Goal: Communication & Community: Connect with others

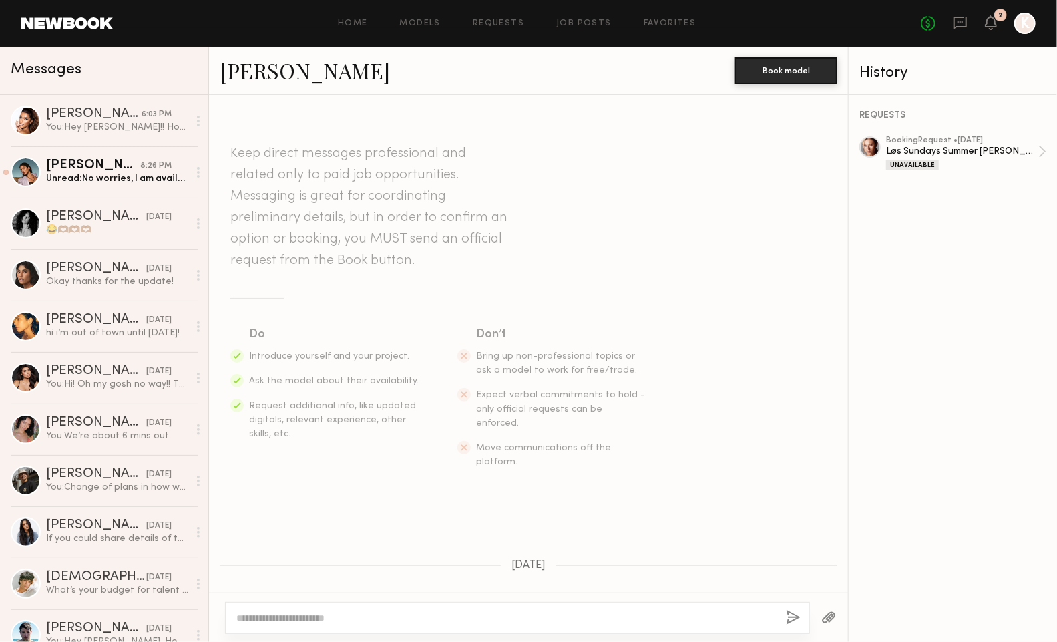
scroll to position [267, 0]
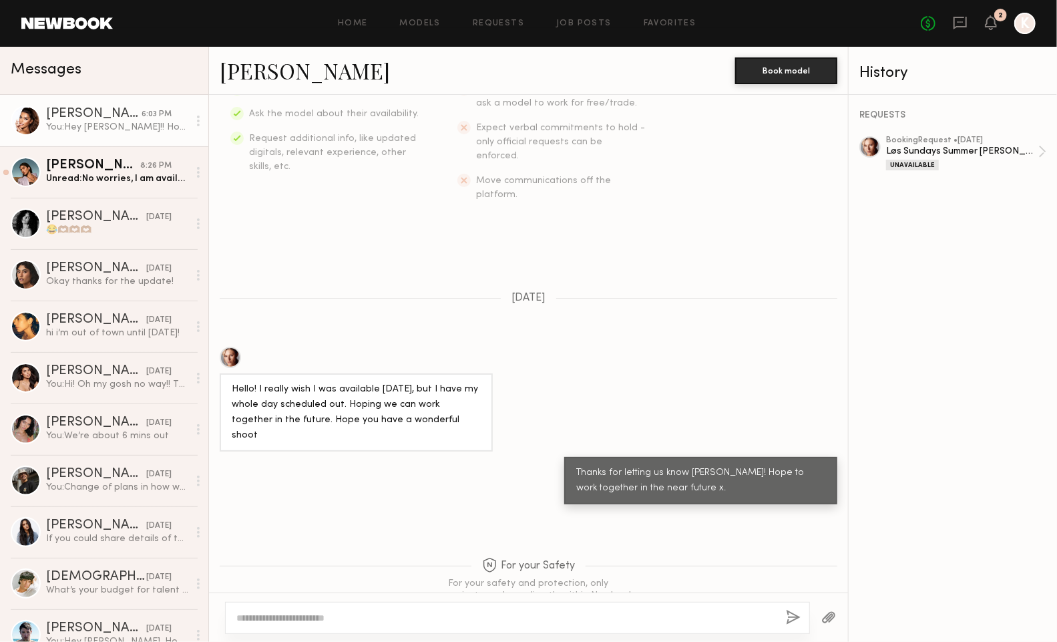
click at [111, 138] on link "Ruby R. 6:03 PM You: Hey babe!! Hope you’ve been doing well 😊 We’ve got a cockt…" at bounding box center [104, 120] width 208 height 51
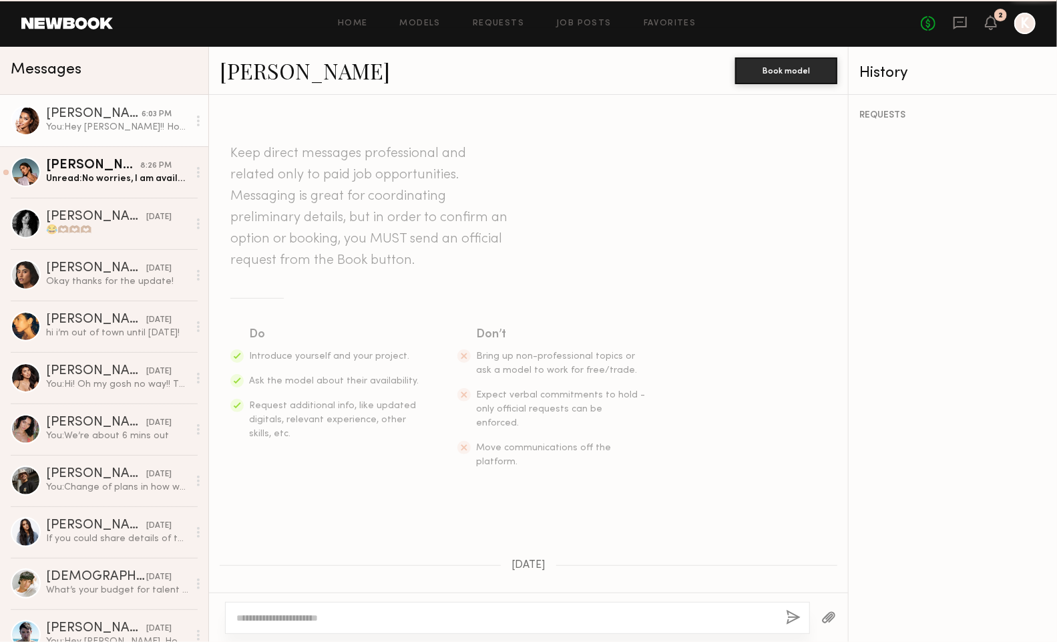
scroll to position [1196, 0]
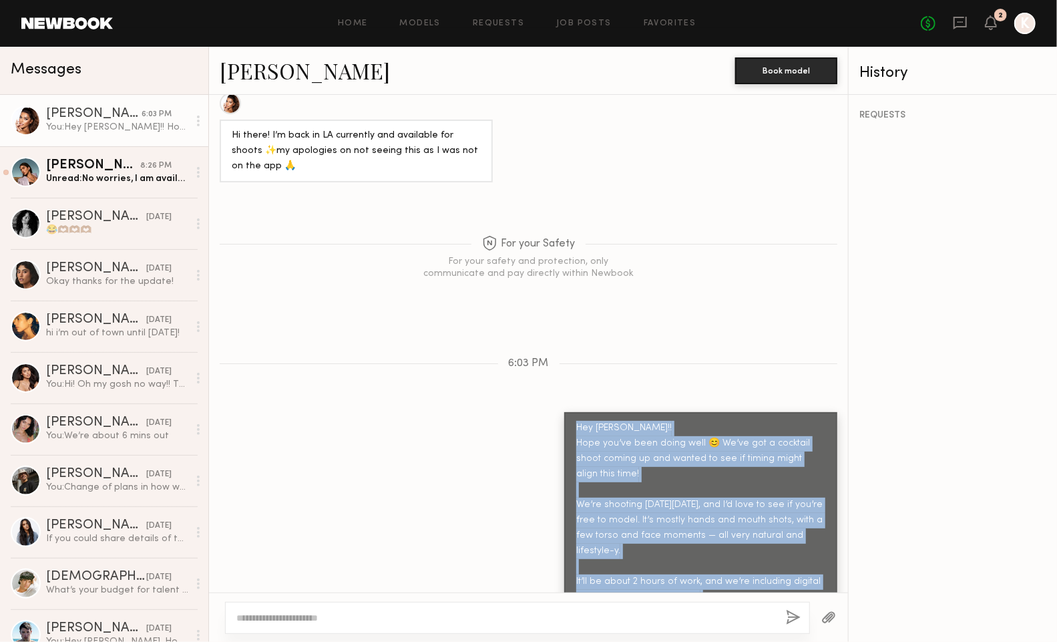
drag, startPoint x: 798, startPoint y: 567, endPoint x: 575, endPoint y: 365, distance: 302.0
click at [575, 412] on div "Hey babe!! Hope you’ve been doing well 😊 We’ve got a cocktail shoot coming up a…" at bounding box center [700, 527] width 273 height 231
copy div "Hey babe!! Hope you’ve been doing well 😊 We’ve got a cocktail shoot coming up a…"
click at [82, 331] on div "hi i’m out of town until june 25th!" at bounding box center [117, 332] width 142 height 13
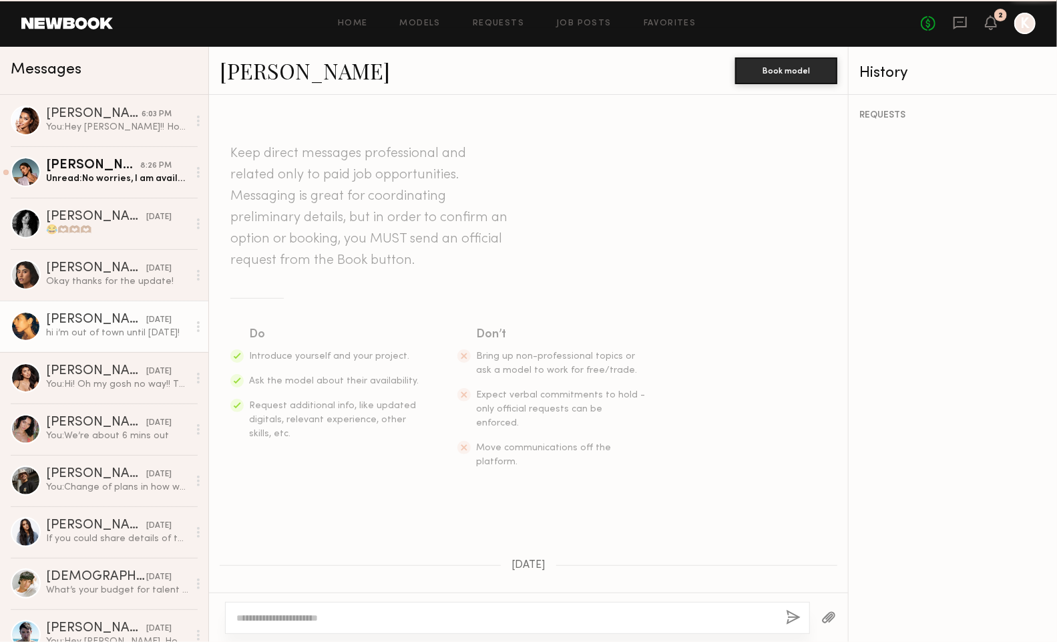
scroll to position [298, 0]
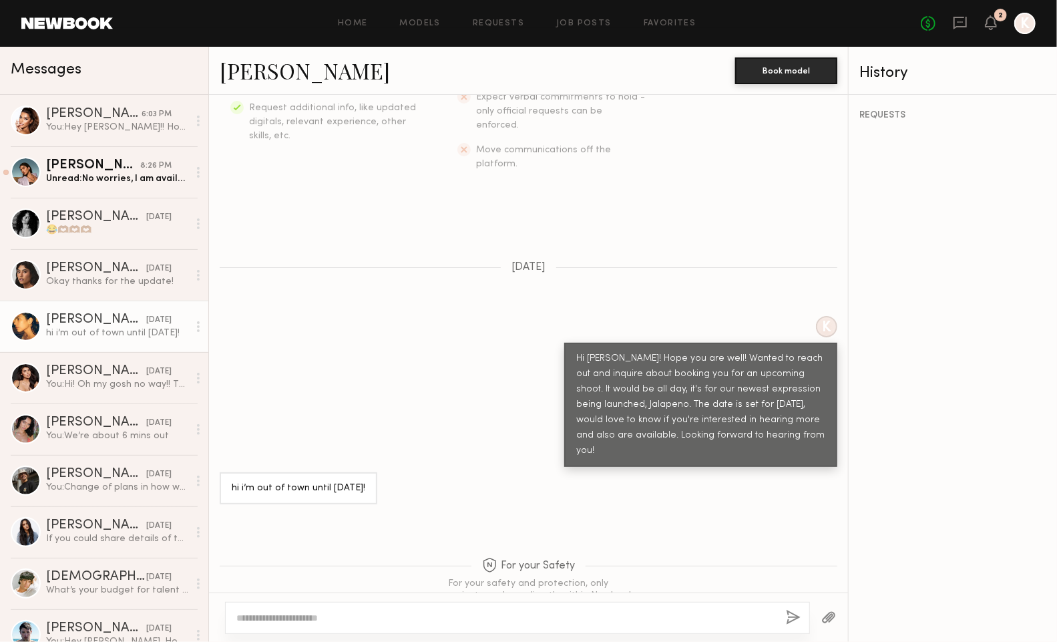
click at [236, 69] on link "[PERSON_NAME]" at bounding box center [305, 70] width 170 height 29
click at [960, 22] on icon at bounding box center [959, 21] width 5 height 1
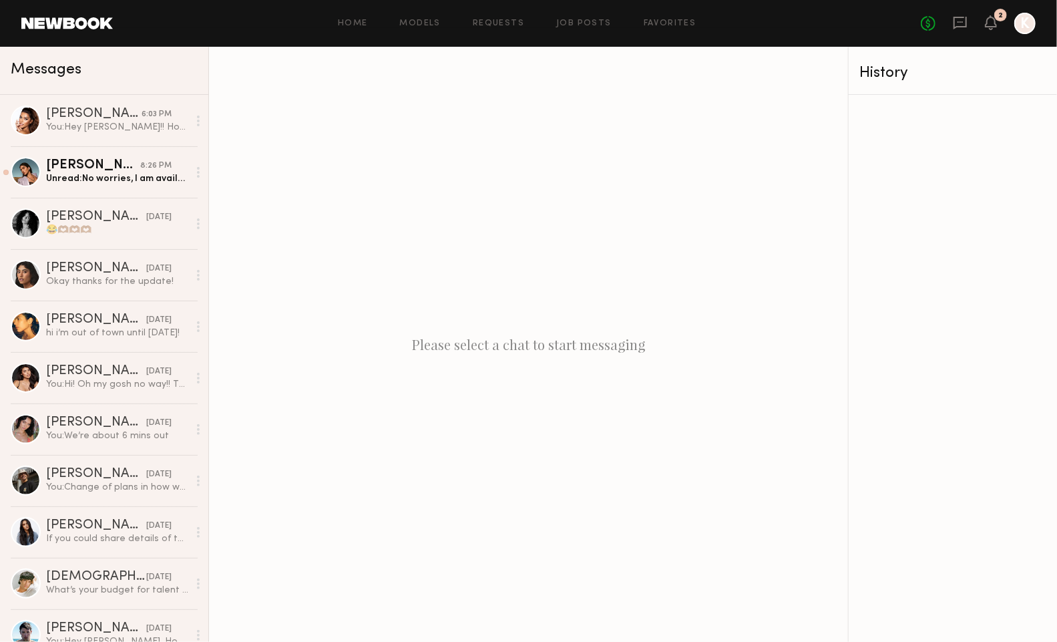
click at [635, 24] on div "Home Models Requests Job Posts Favorites Sign Out" at bounding box center [517, 23] width 808 height 9
click at [670, 27] on link "Favorites" at bounding box center [670, 23] width 53 height 9
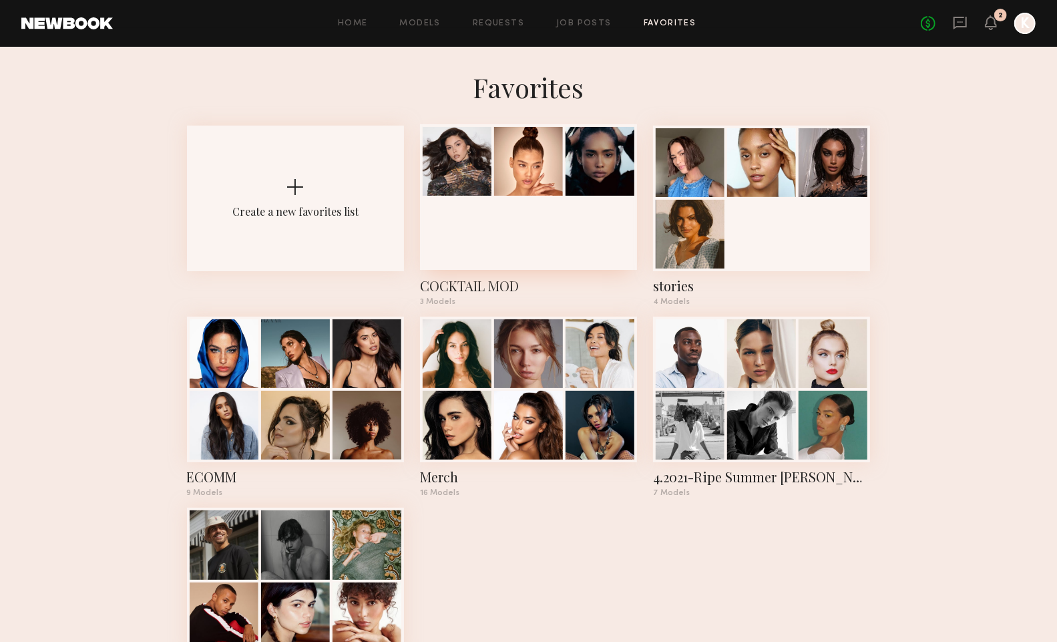
click at [582, 240] on div at bounding box center [528, 197] width 217 height 146
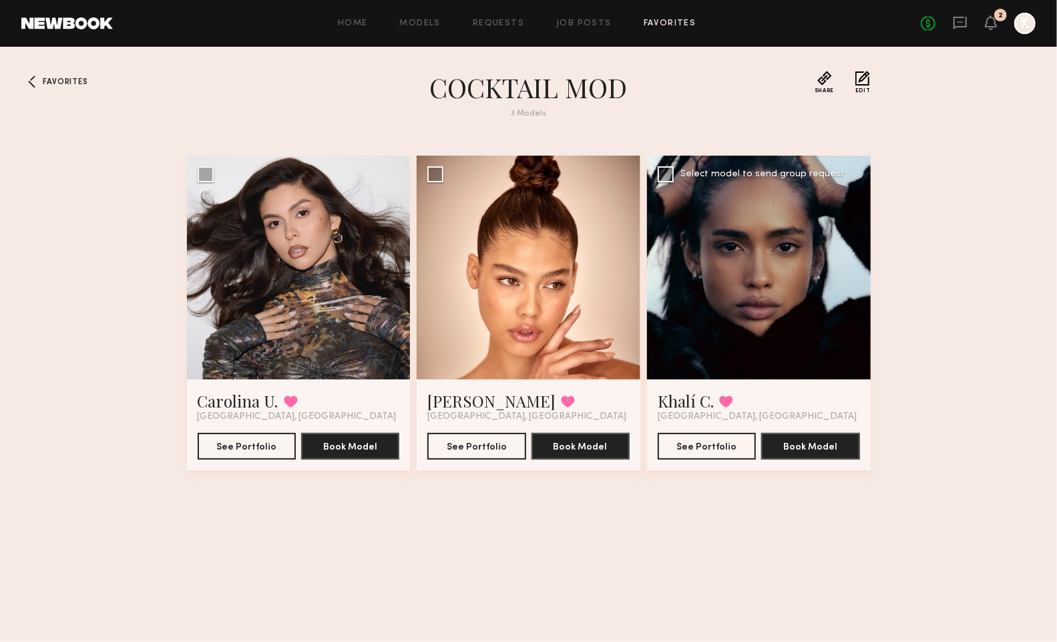
click at [717, 282] on div at bounding box center [759, 268] width 224 height 224
click at [720, 439] on button "See Portfolio" at bounding box center [707, 445] width 98 height 27
click at [723, 247] on div at bounding box center [759, 268] width 224 height 224
click at [692, 451] on button "See Portfolio" at bounding box center [707, 445] width 98 height 27
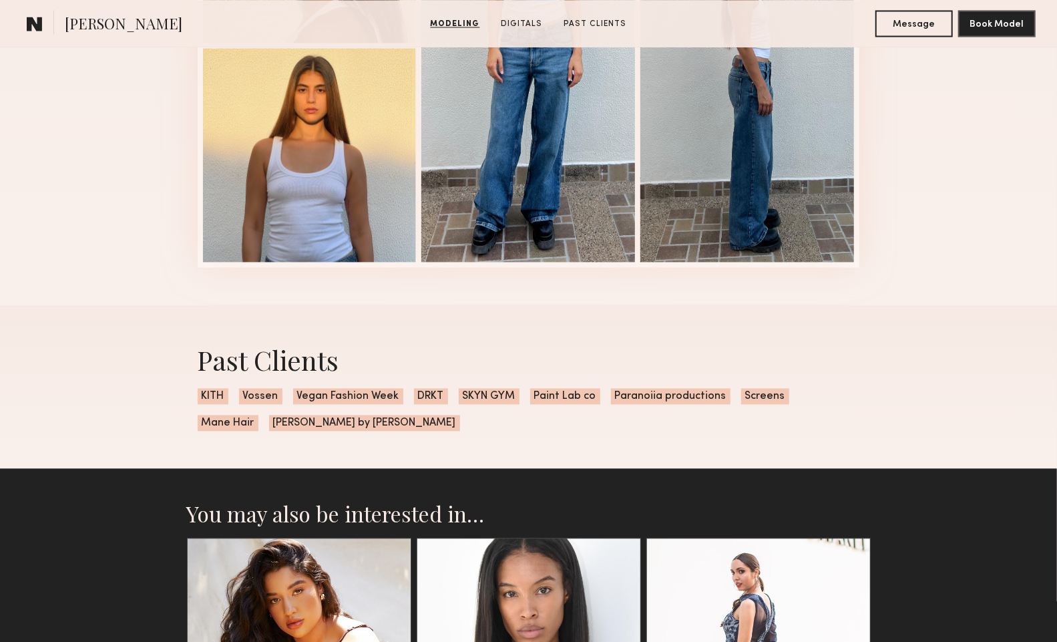
scroll to position [1936, 0]
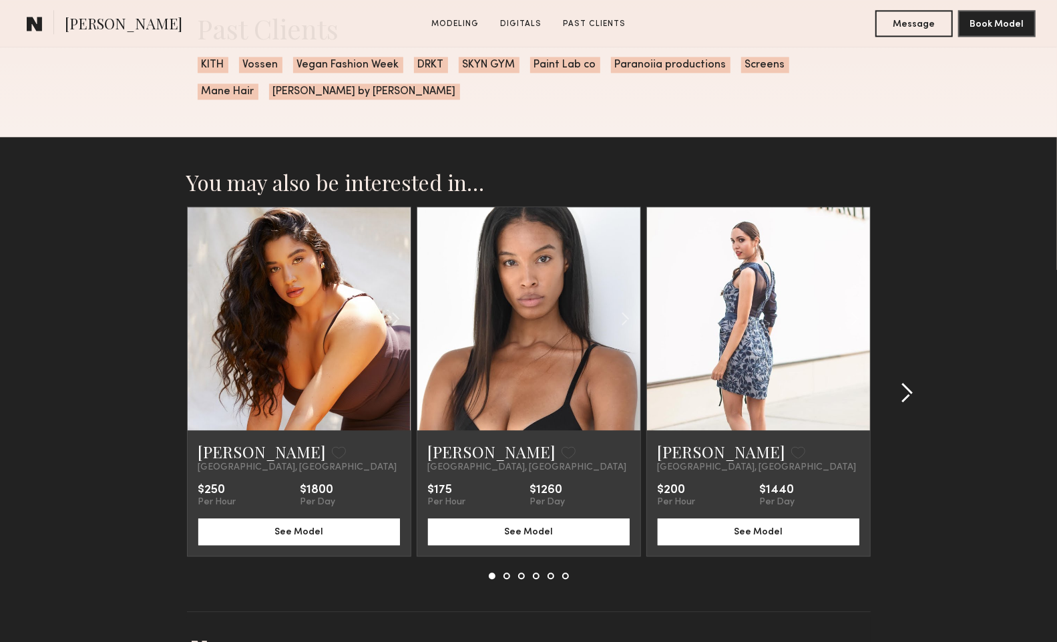
click at [909, 390] on common-icon at bounding box center [906, 392] width 13 height 21
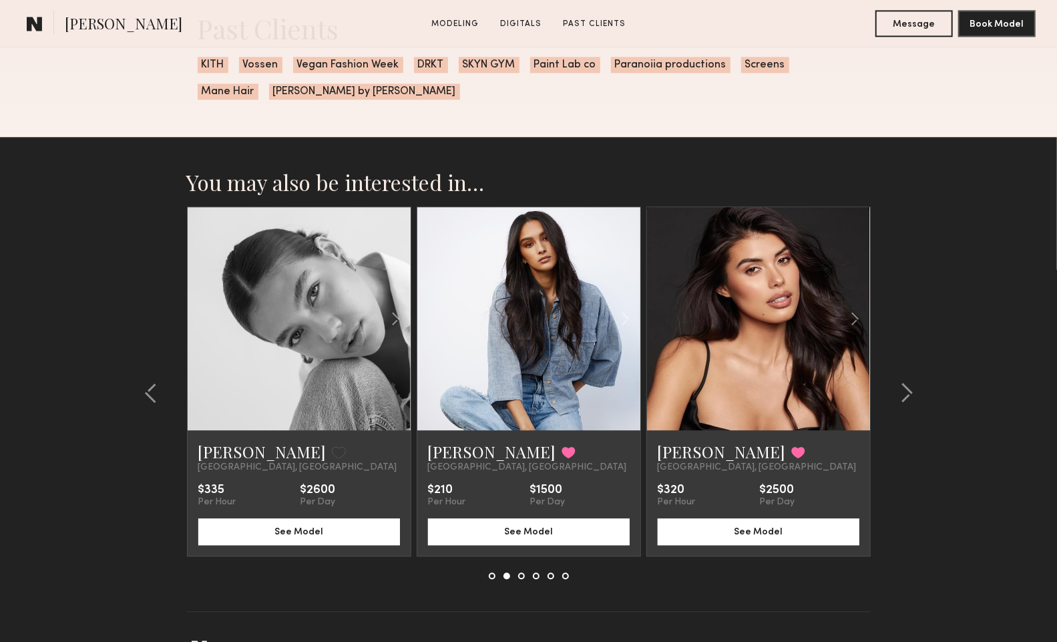
click at [296, 348] on link at bounding box center [299, 318] width 76 height 223
click at [907, 390] on common-icon at bounding box center [906, 392] width 13 height 21
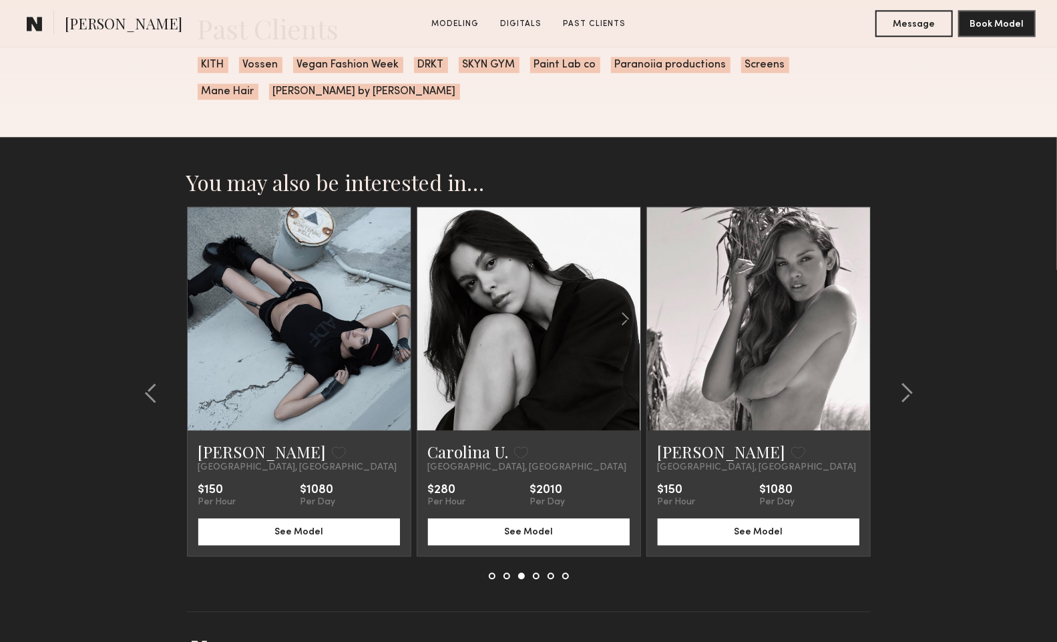
click at [525, 323] on link at bounding box center [529, 318] width 76 height 223
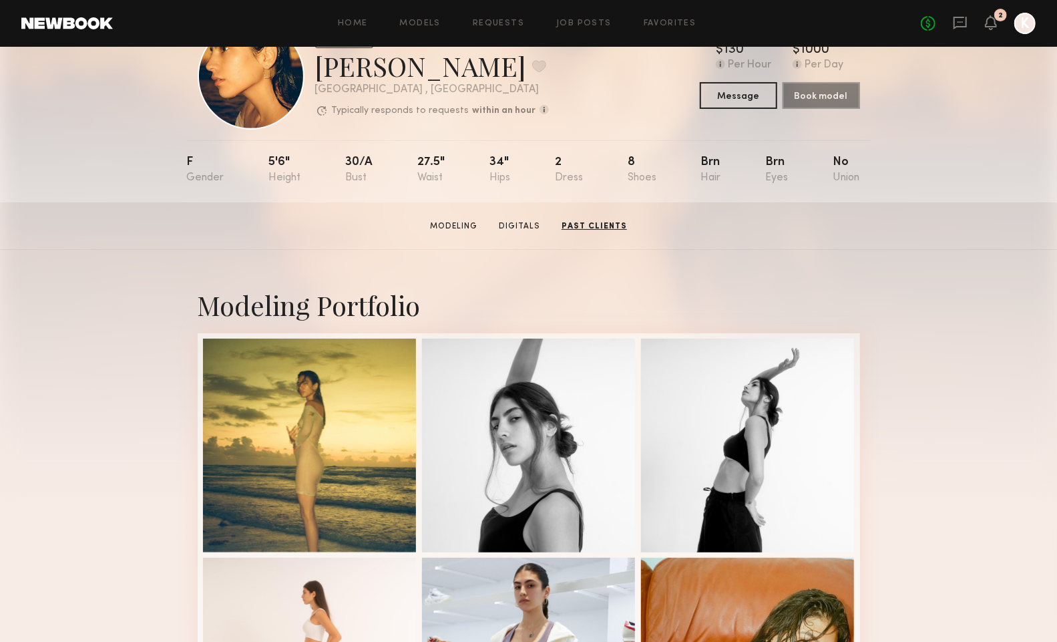
scroll to position [0, 0]
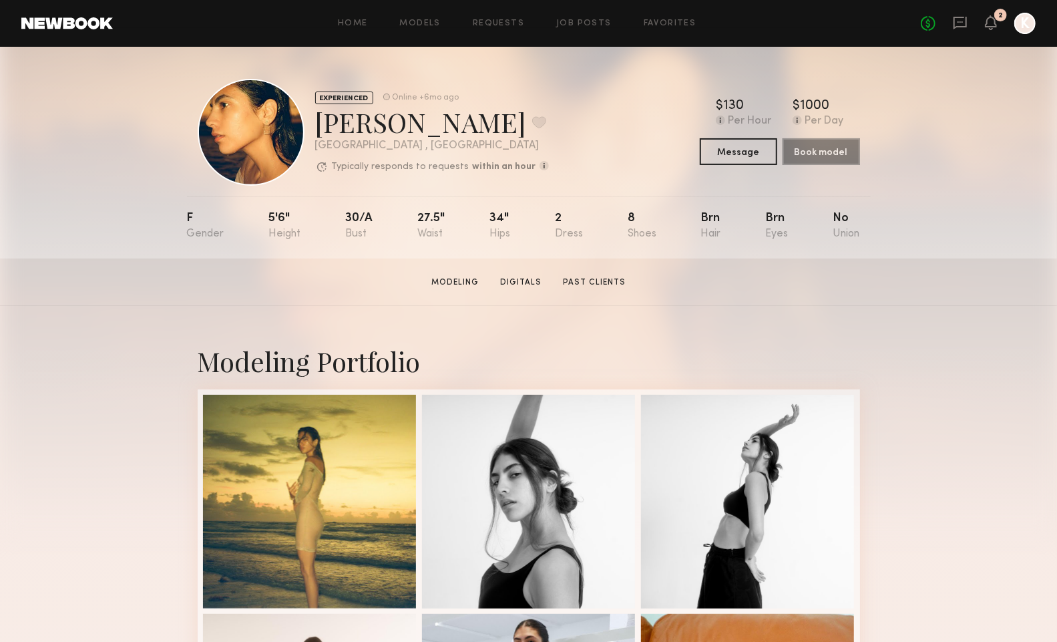
click at [425, 18] on div "Home Models Requests Job Posts Favorites Sign Out No fees up to $5,000 2 K" at bounding box center [574, 23] width 923 height 21
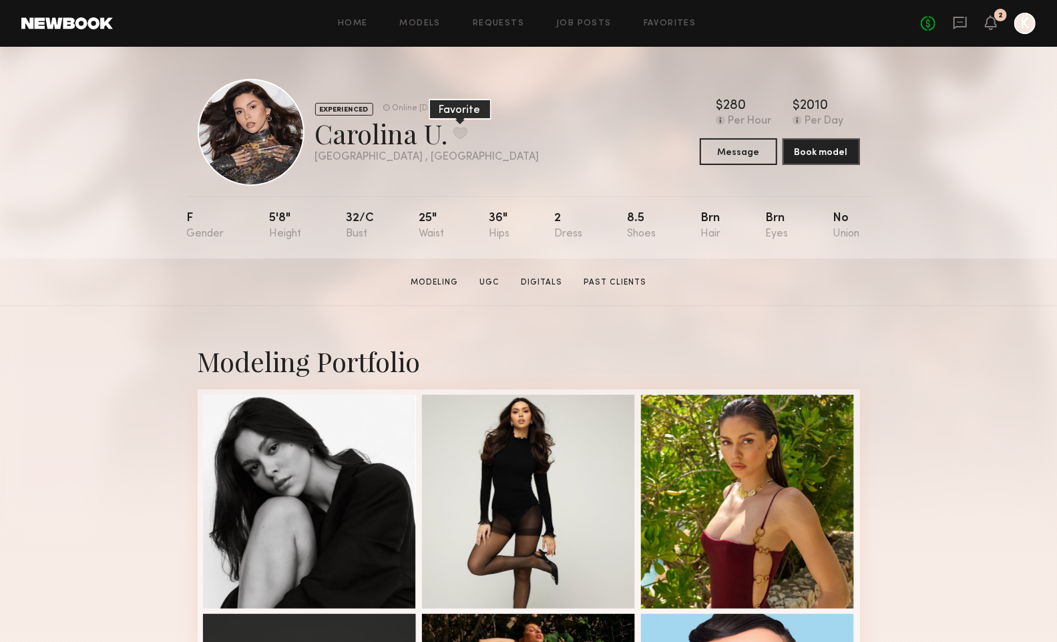
click at [454, 130] on button at bounding box center [460, 133] width 14 height 12
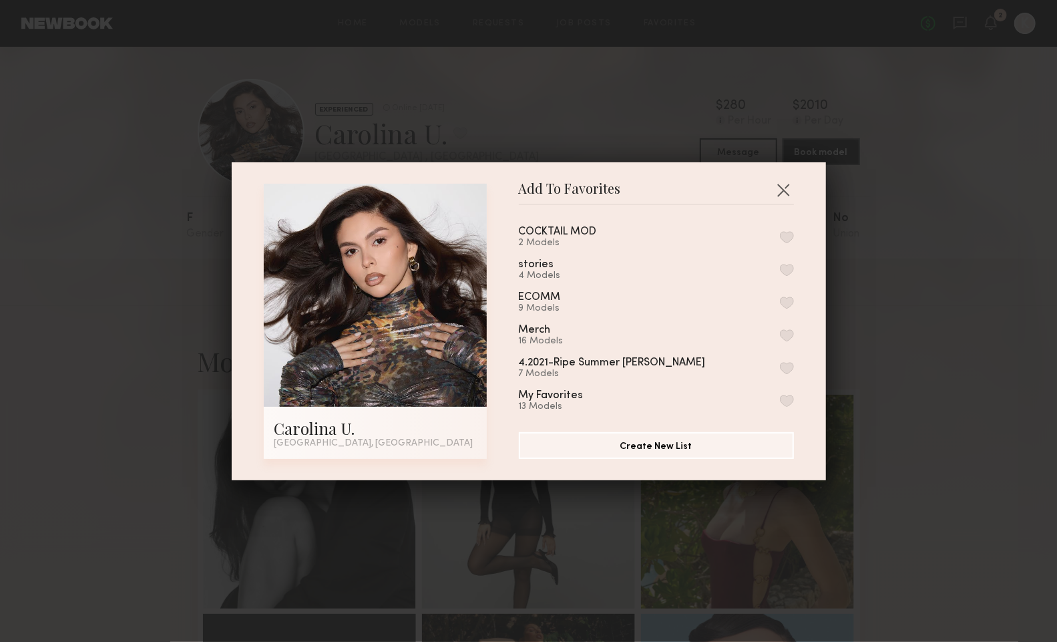
click at [784, 236] on button "button" at bounding box center [787, 237] width 14 height 12
click at [923, 335] on div "Add To Favorites Carolina U. Los Angeles, CA Add To Favorites COCKTAIL MOD 3 Mo…" at bounding box center [528, 321] width 1057 height 642
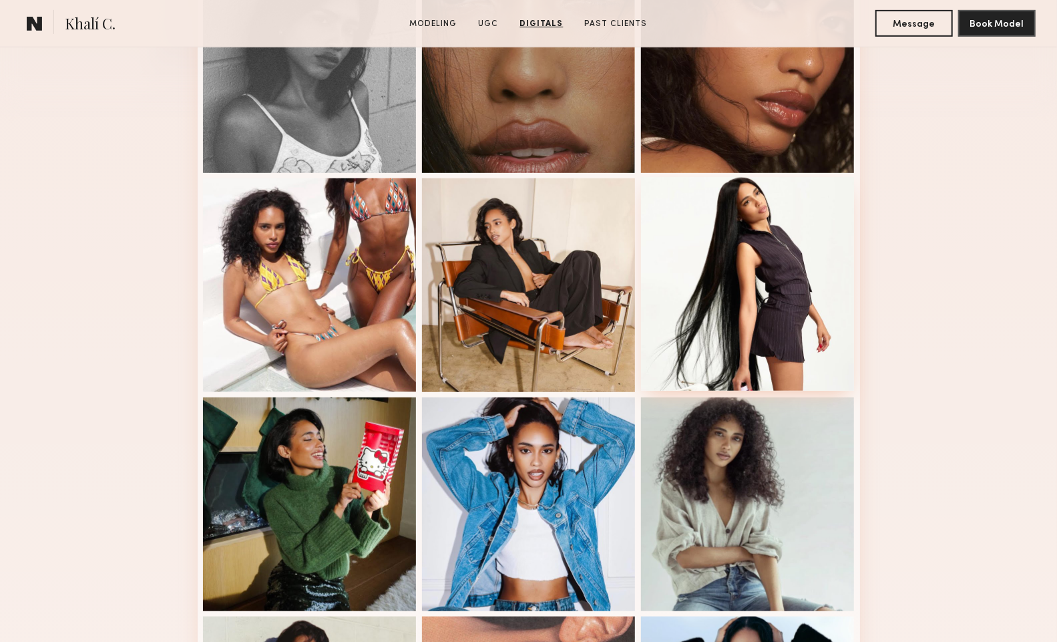
scroll to position [424, 0]
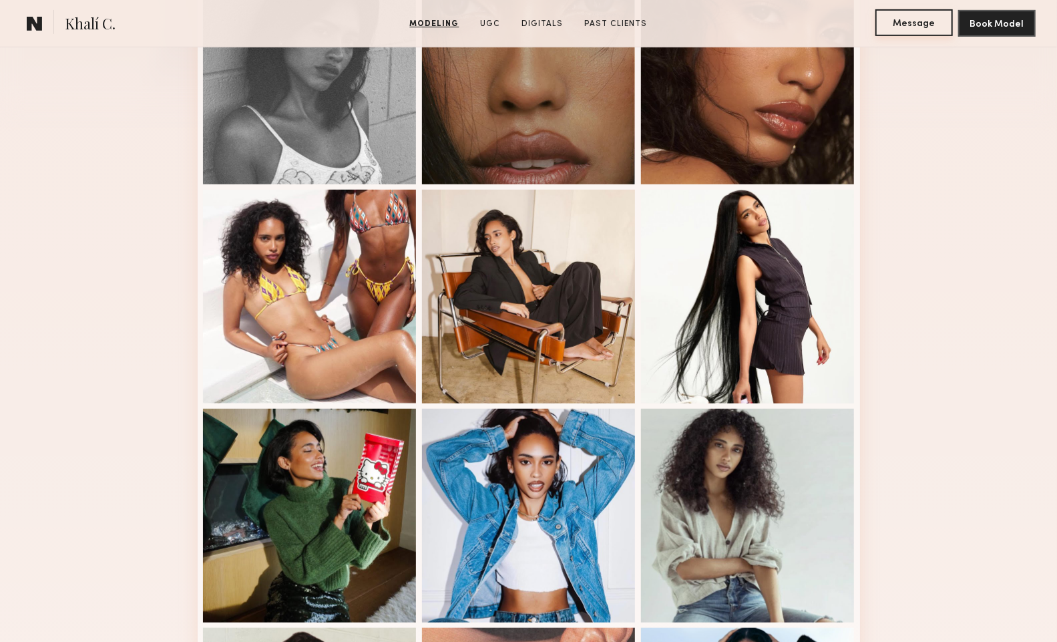
click at [926, 21] on button "Message" at bounding box center [913, 22] width 77 height 27
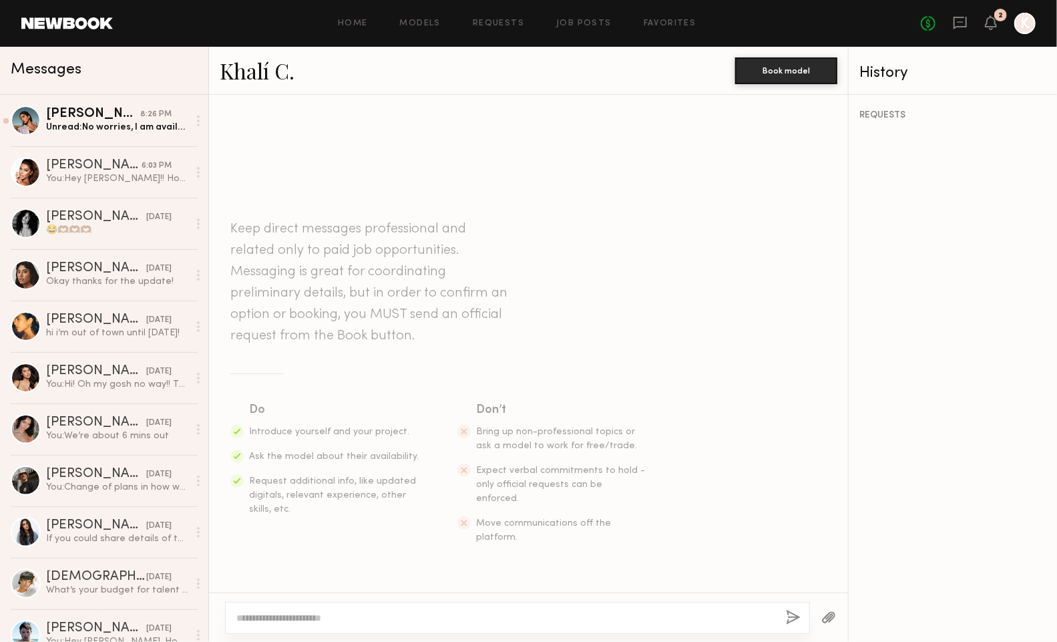
click at [327, 615] on textarea at bounding box center [505, 617] width 539 height 13
click at [111, 174] on div "You: Hey babe!! Hope you’ve been doing well 😊 We’ve got a cocktail shoot coming…" at bounding box center [117, 178] width 142 height 13
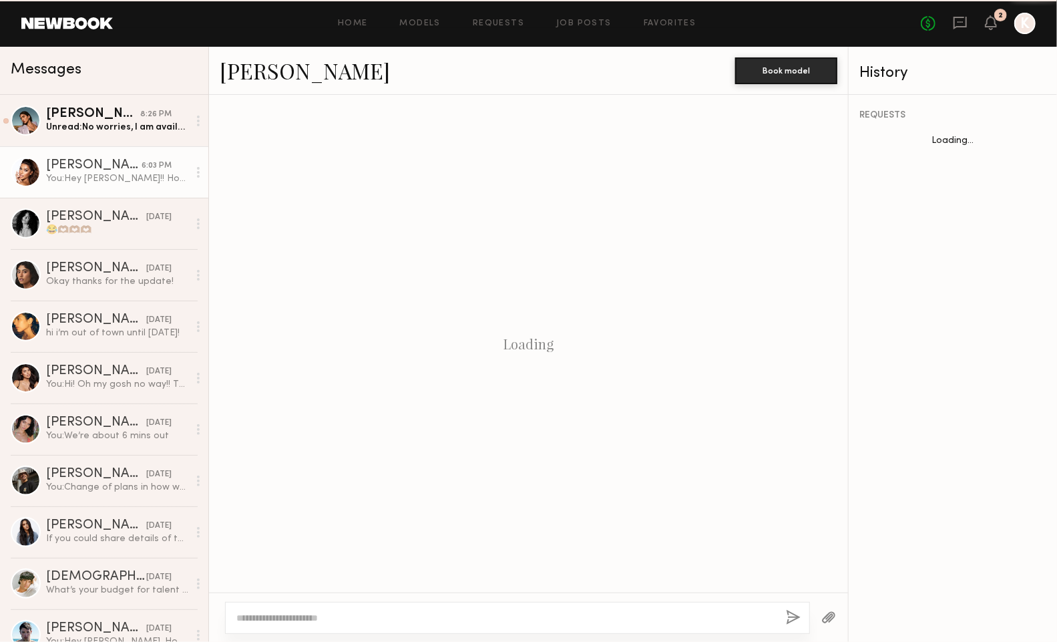
scroll to position [1196, 0]
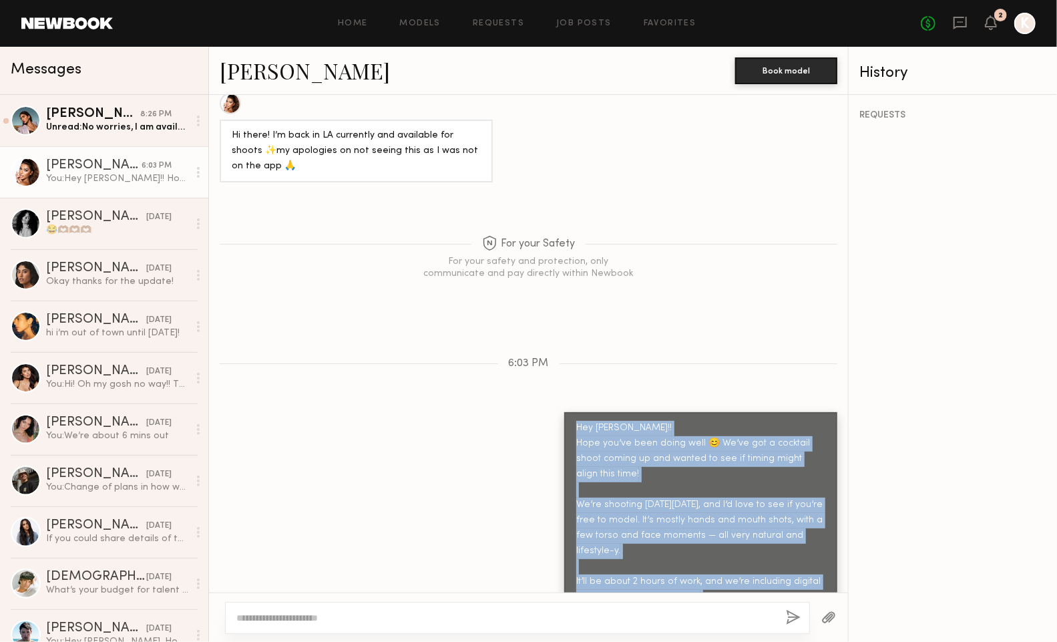
drag, startPoint x: 799, startPoint y: 567, endPoint x: 572, endPoint y: 371, distance: 299.7
click at [572, 412] on div "Hey [PERSON_NAME]!! Hope you’ve been doing well 😊 We’ve got a cocktail shoot co…" at bounding box center [700, 527] width 273 height 231
copy div "Hey babe!! Hope you’ve been doing well 😊 We’ve got a cocktail shoot coming up a…"
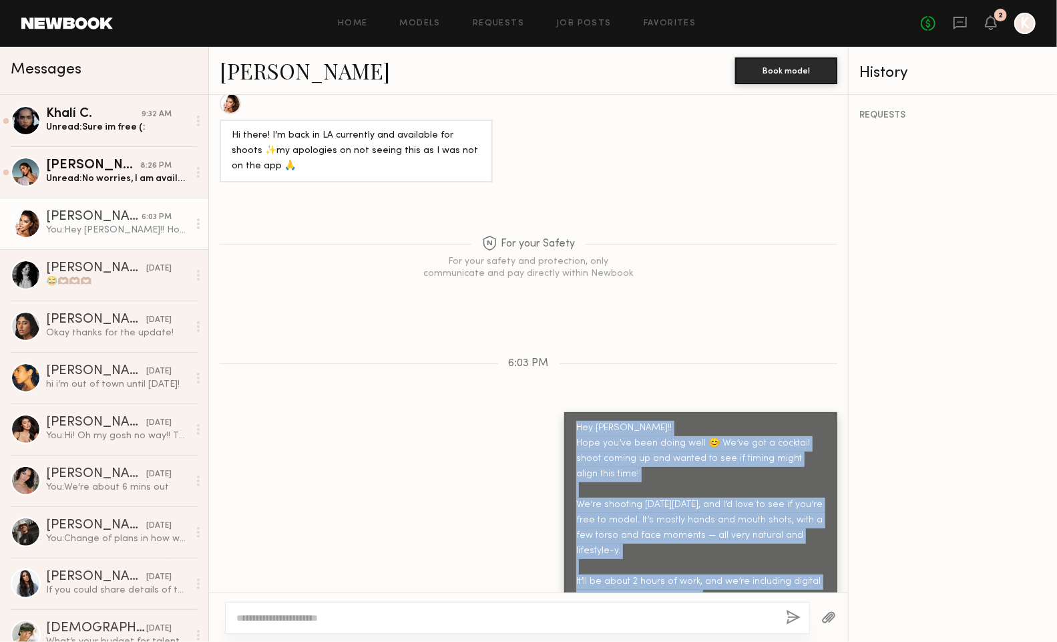
click at [546, 445] on div "Hey [PERSON_NAME]!! Hope you’ve been doing well 😊 We’ve got a cocktail shoot co…" at bounding box center [528, 527] width 639 height 231
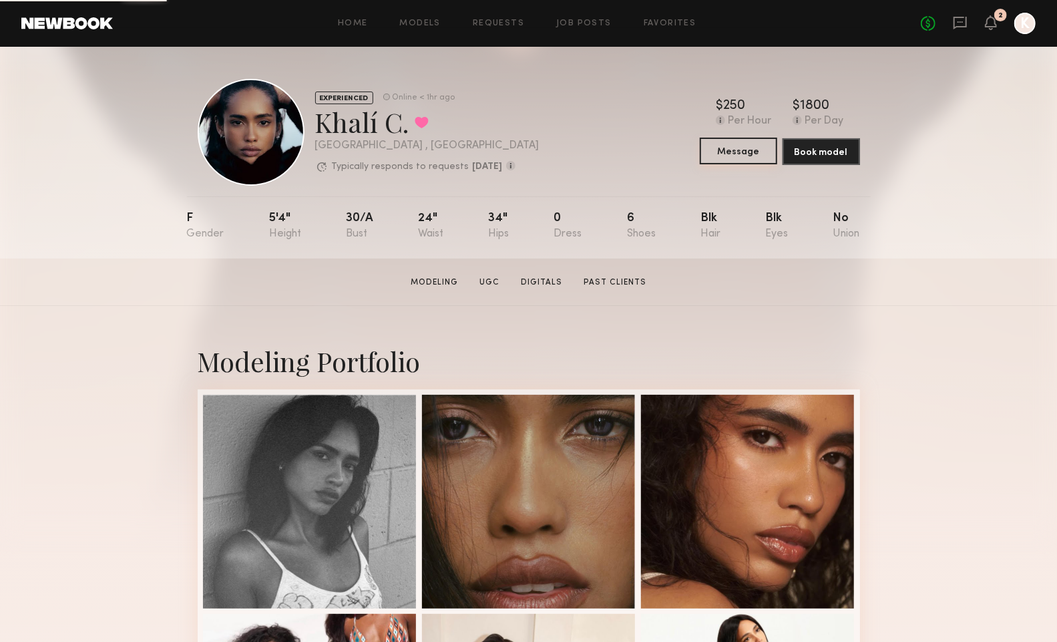
click at [721, 146] on button "Message" at bounding box center [738, 151] width 77 height 27
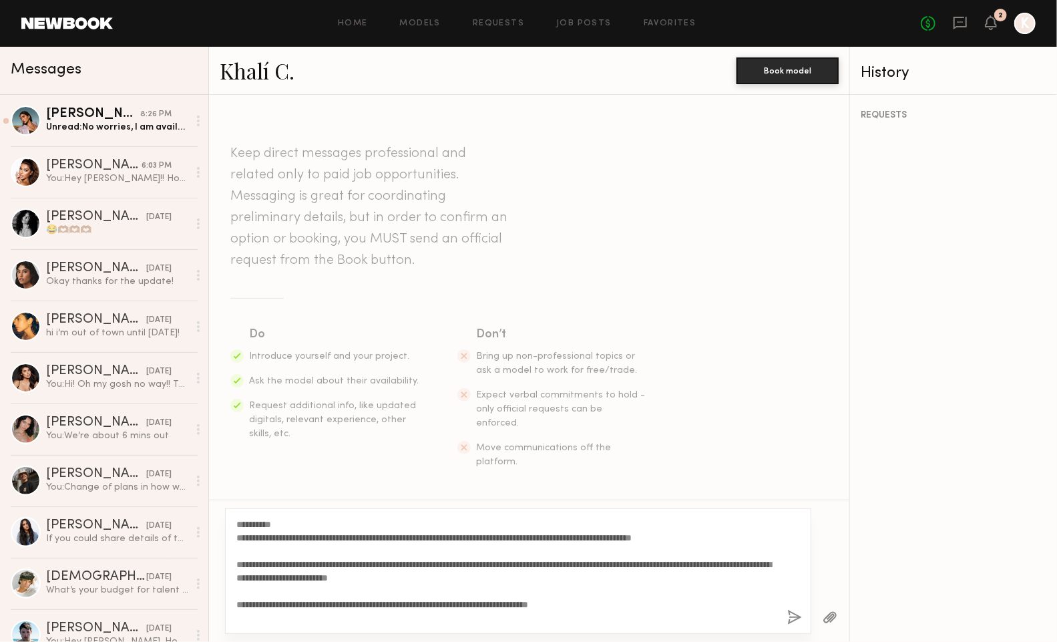
click at [276, 525] on textarea "**********" at bounding box center [506, 570] width 540 height 107
click at [331, 537] on textarea "**********" at bounding box center [506, 570] width 540 height 107
drag, startPoint x: 334, startPoint y: 538, endPoint x: 280, endPoint y: 535, distance: 53.5
click at [280, 536] on textarea "**********" at bounding box center [506, 570] width 540 height 107
type textarea "**********"
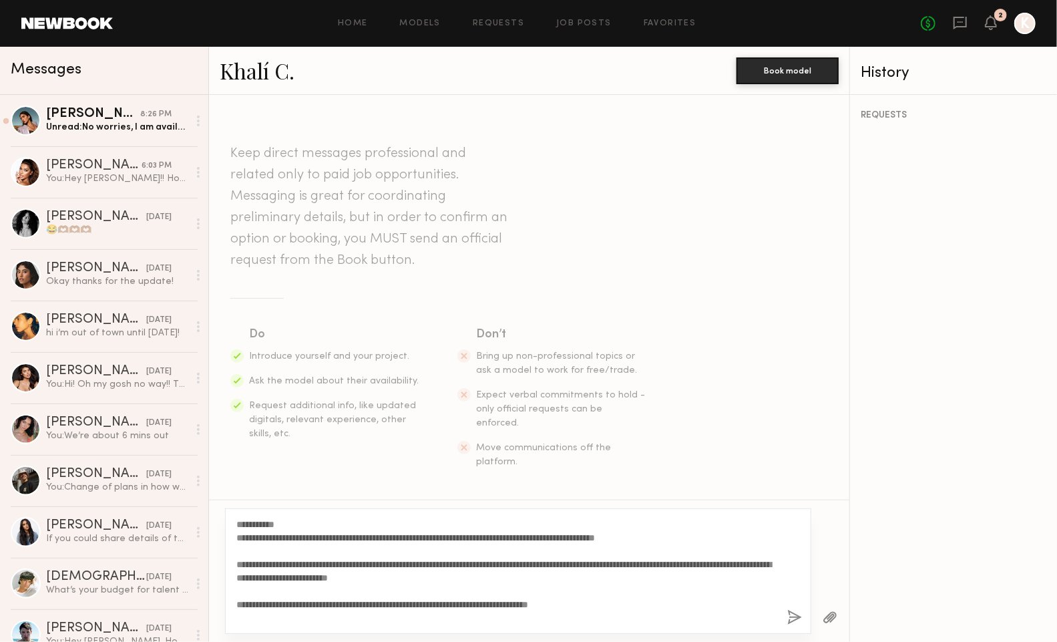
click at [792, 612] on button "button" at bounding box center [794, 618] width 15 height 17
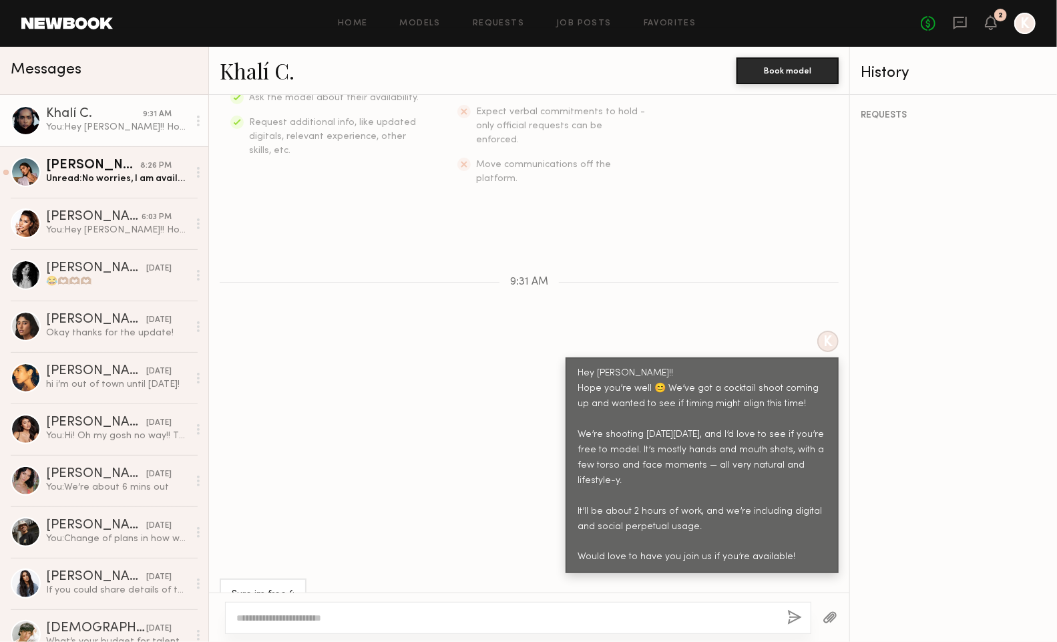
scroll to position [282, 0]
click at [95, 172] on div "Unread: No worries, I am available on the 20th. Please let me know the exact us…" at bounding box center [117, 178] width 142 height 13
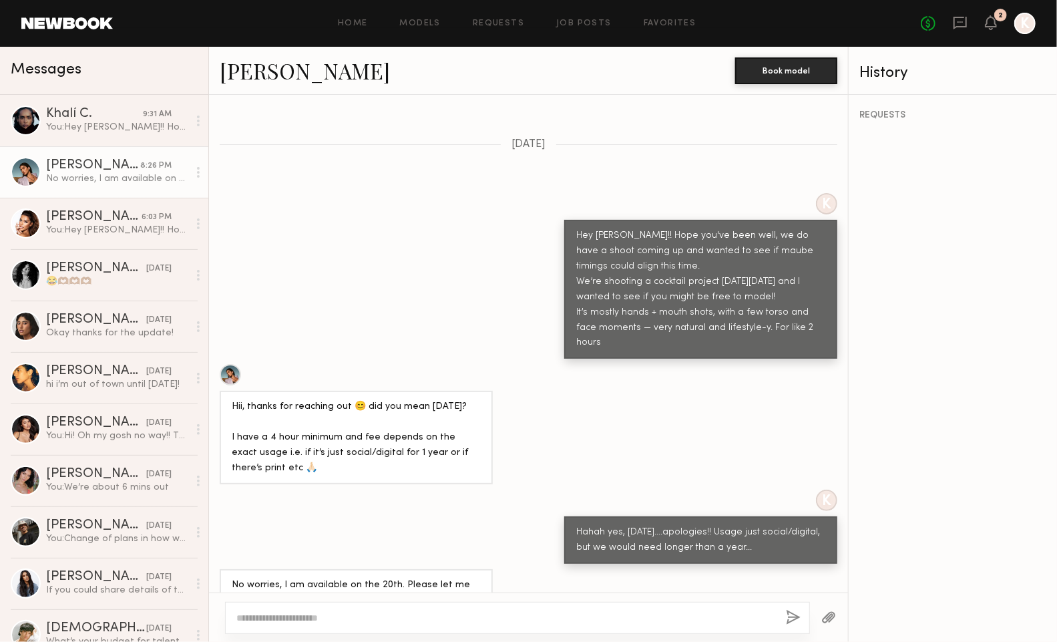
scroll to position [999, 0]
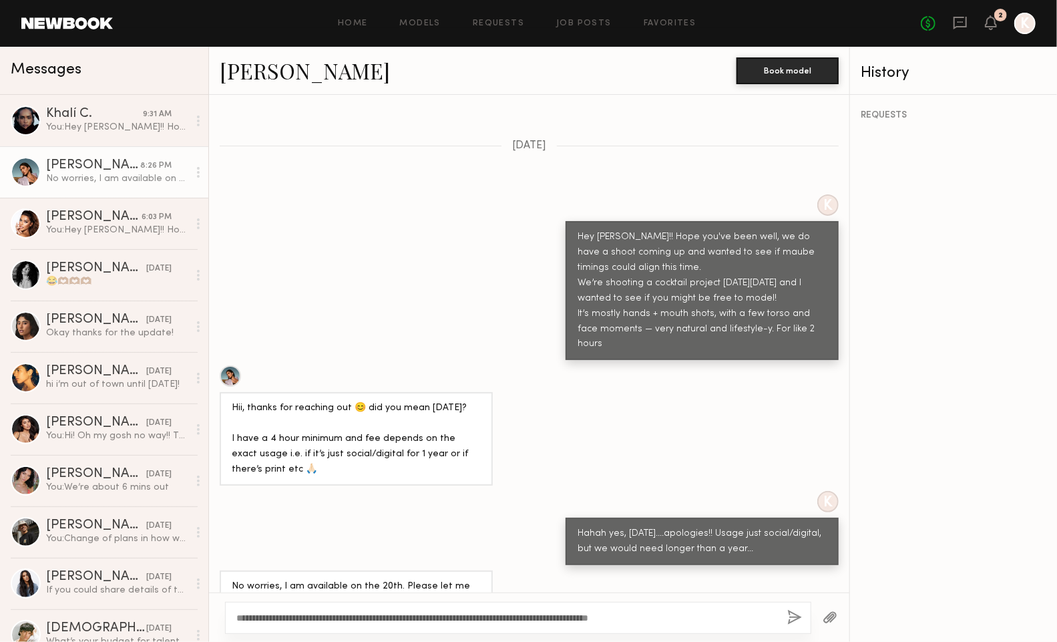
type textarea "**********"
click at [796, 620] on button "button" at bounding box center [794, 618] width 15 height 17
